Goal: Task Accomplishment & Management: Use online tool/utility

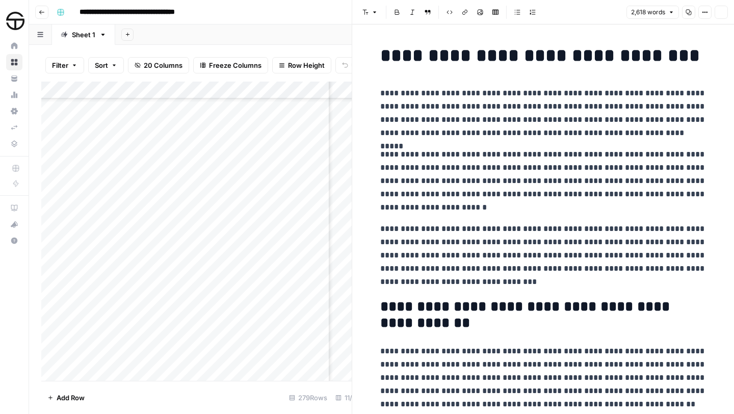
scroll to position [4568, 314]
click at [722, 11] on icon "button" at bounding box center [721, 12] width 6 height 6
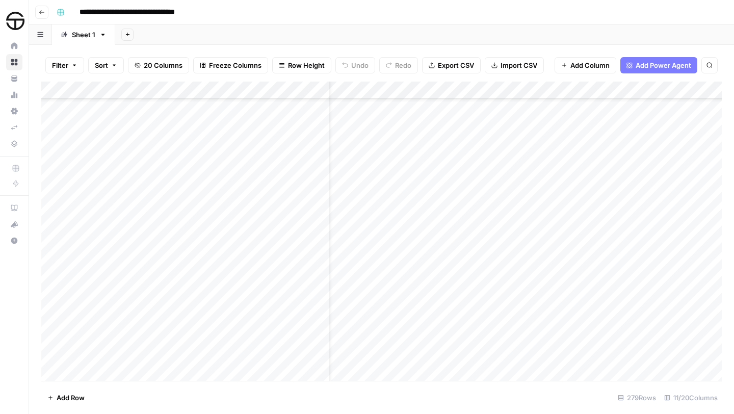
scroll to position [4387, 0]
click at [393, 207] on div "Add Column" at bounding box center [381, 231] width 680 height 299
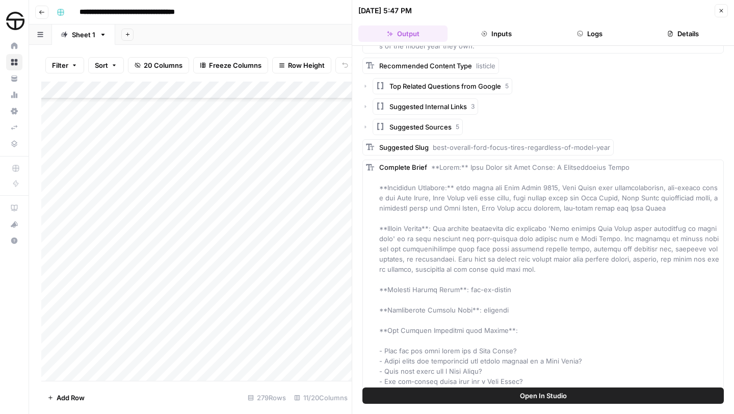
scroll to position [347, 0]
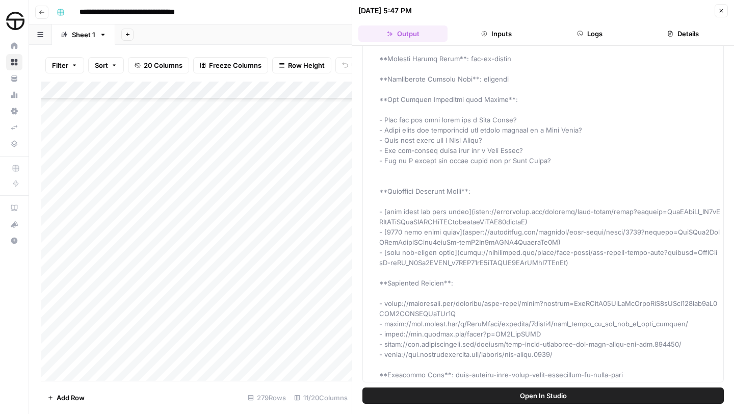
click at [722, 12] on icon "button" at bounding box center [722, 11] width 4 height 4
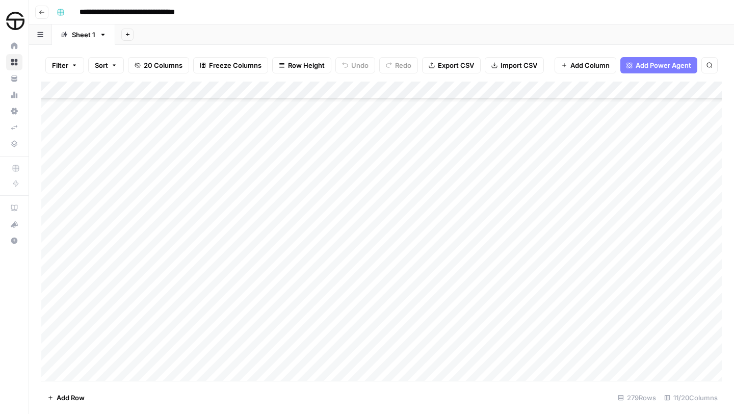
click at [600, 205] on div "Add Column" at bounding box center [381, 231] width 680 height 299
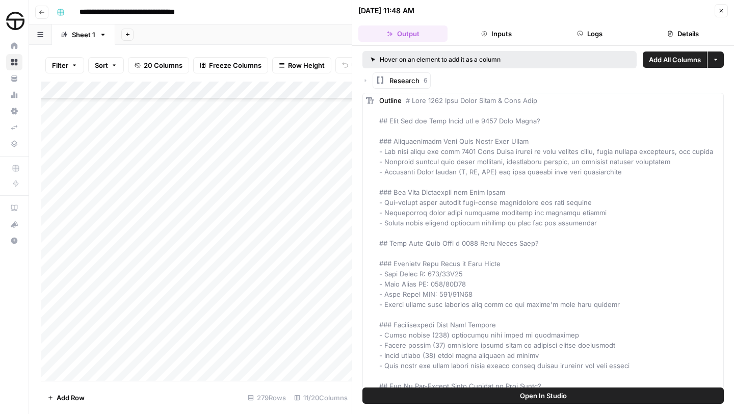
click at [720, 10] on icon "button" at bounding box center [721, 11] width 6 height 6
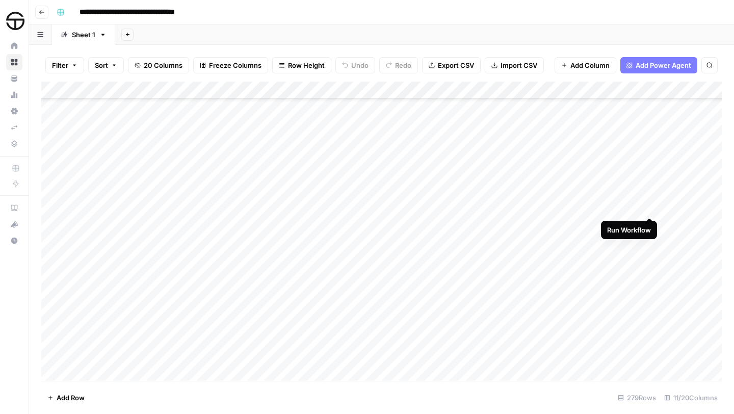
click at [650, 207] on div "Add Column" at bounding box center [381, 231] width 680 height 299
click at [180, 260] on div "Add Column" at bounding box center [381, 231] width 680 height 299
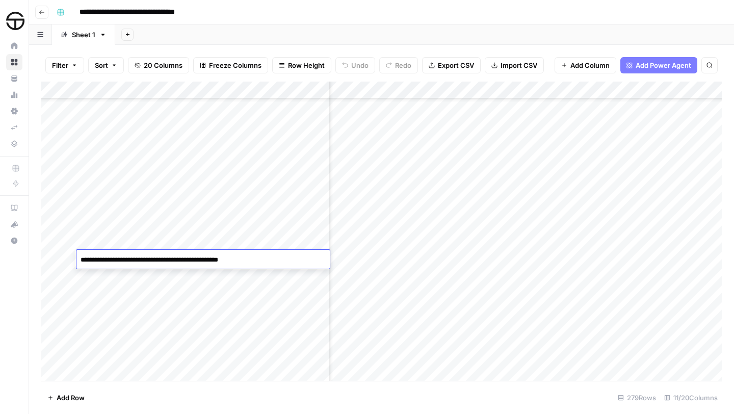
type textarea "**********"
click at [352, 256] on div "Add Column" at bounding box center [381, 231] width 680 height 299
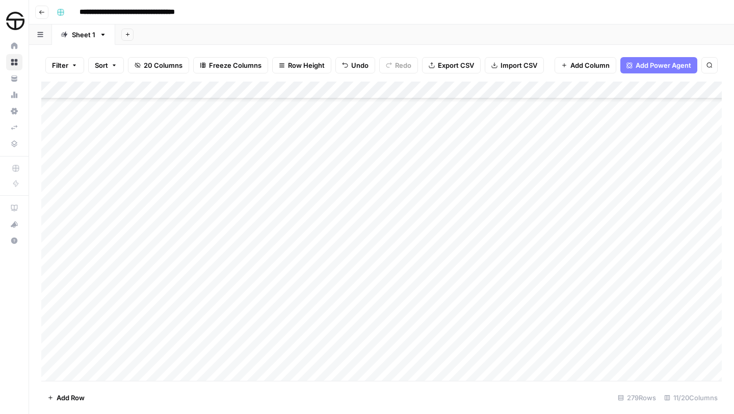
scroll to position [4387, 0]
click at [424, 260] on div "Add Column" at bounding box center [381, 231] width 680 height 299
click at [379, 258] on div "Add Column" at bounding box center [381, 231] width 680 height 299
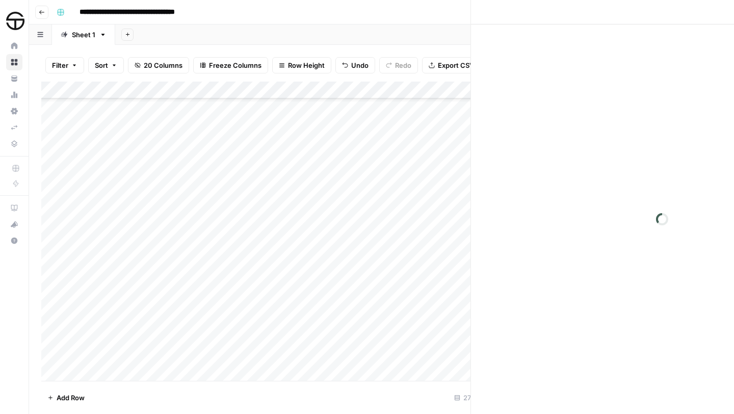
click at [379, 258] on div at bounding box center [381, 259] width 107 height 19
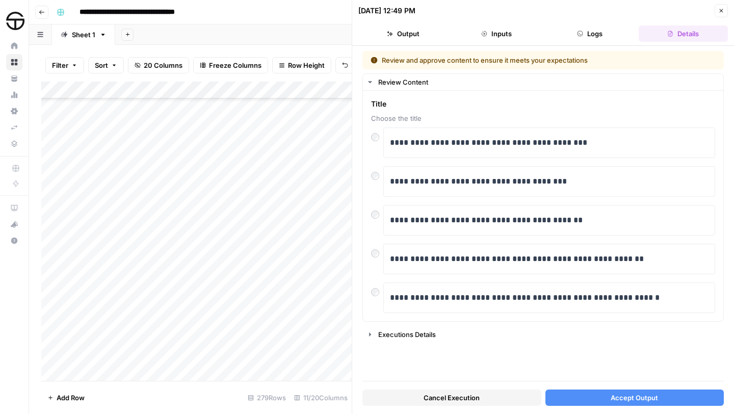
click at [647, 401] on span "Accept Output" at bounding box center [633, 397] width 47 height 10
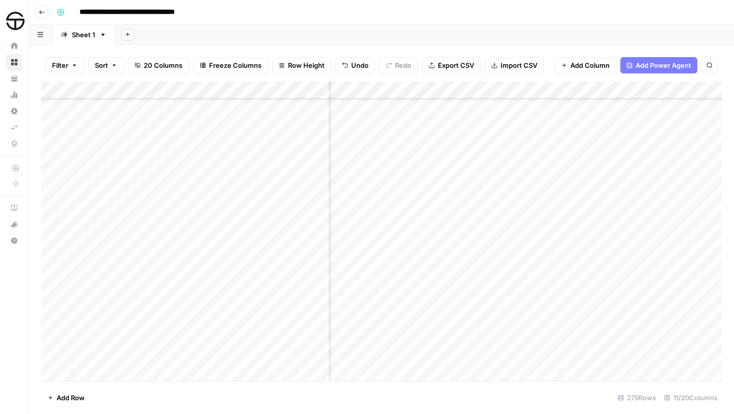
scroll to position [4387, 62]
click at [589, 257] on div "Add Column" at bounding box center [381, 231] width 680 height 299
click at [645, 208] on div "Add Column" at bounding box center [381, 231] width 680 height 299
click at [646, 259] on div "Add Column" at bounding box center [381, 231] width 680 height 299
